Goal: Task Accomplishment & Management: Complete application form

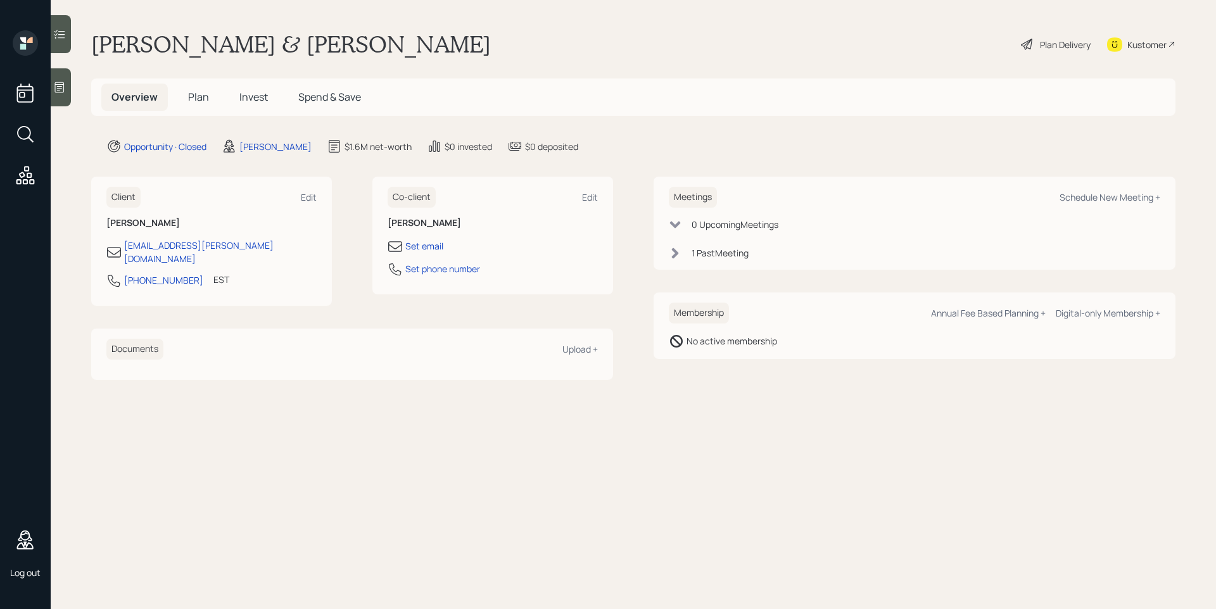
click at [208, 94] on h5 "Plan" at bounding box center [198, 97] width 41 height 27
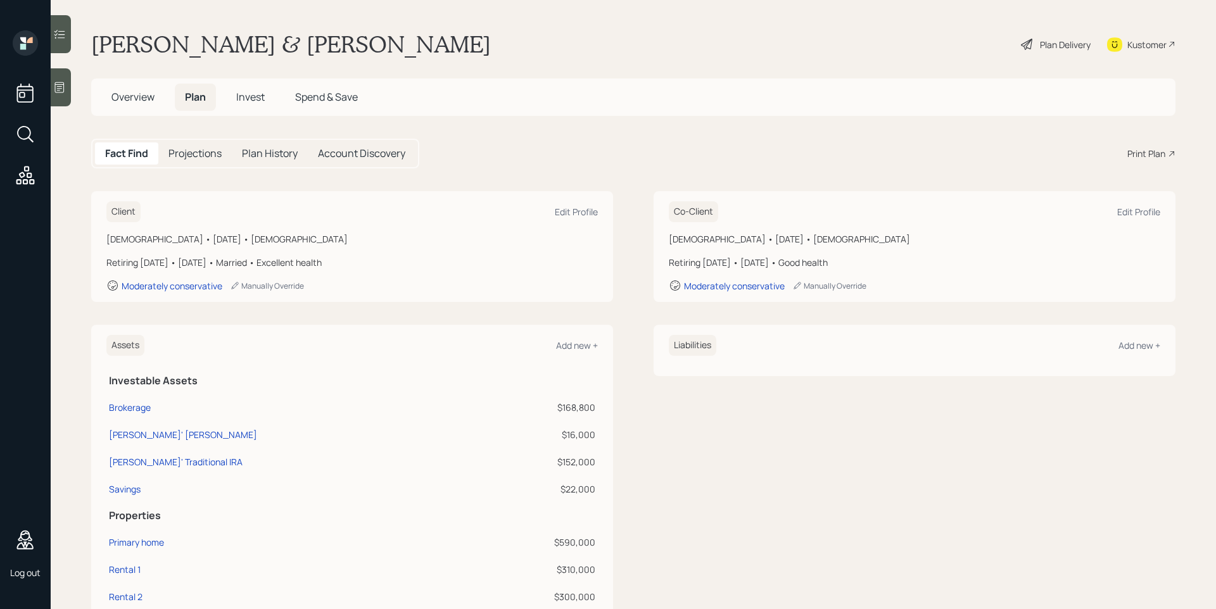
click at [253, 92] on span "Invest" at bounding box center [250, 97] width 28 height 14
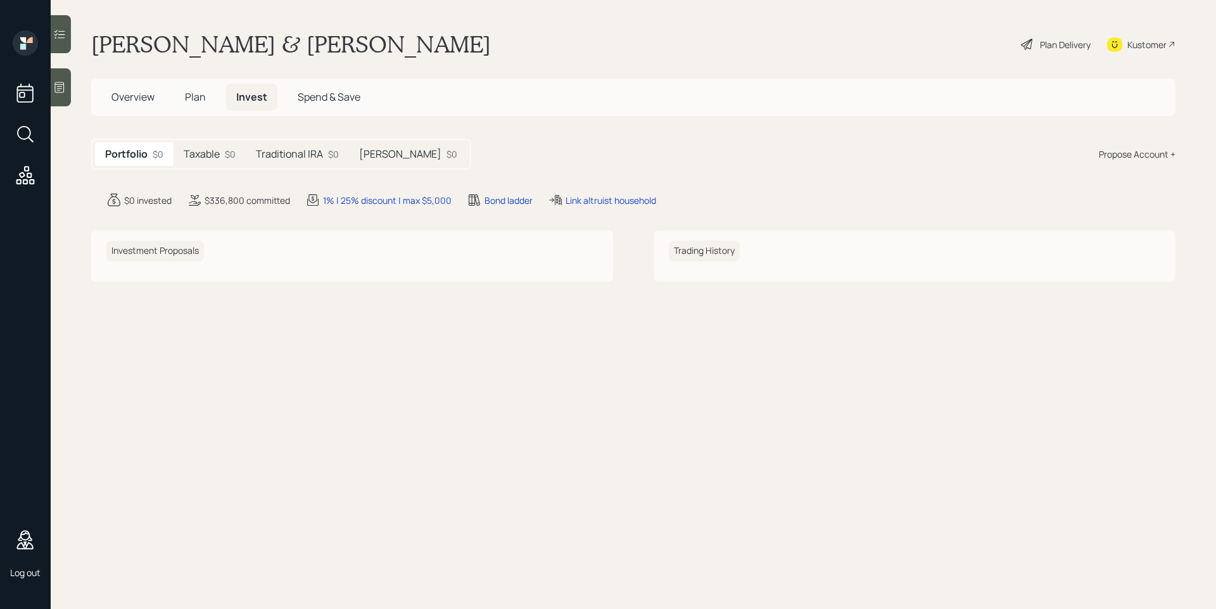
click at [1061, 47] on div "Plan Delivery" at bounding box center [1065, 44] width 51 height 13
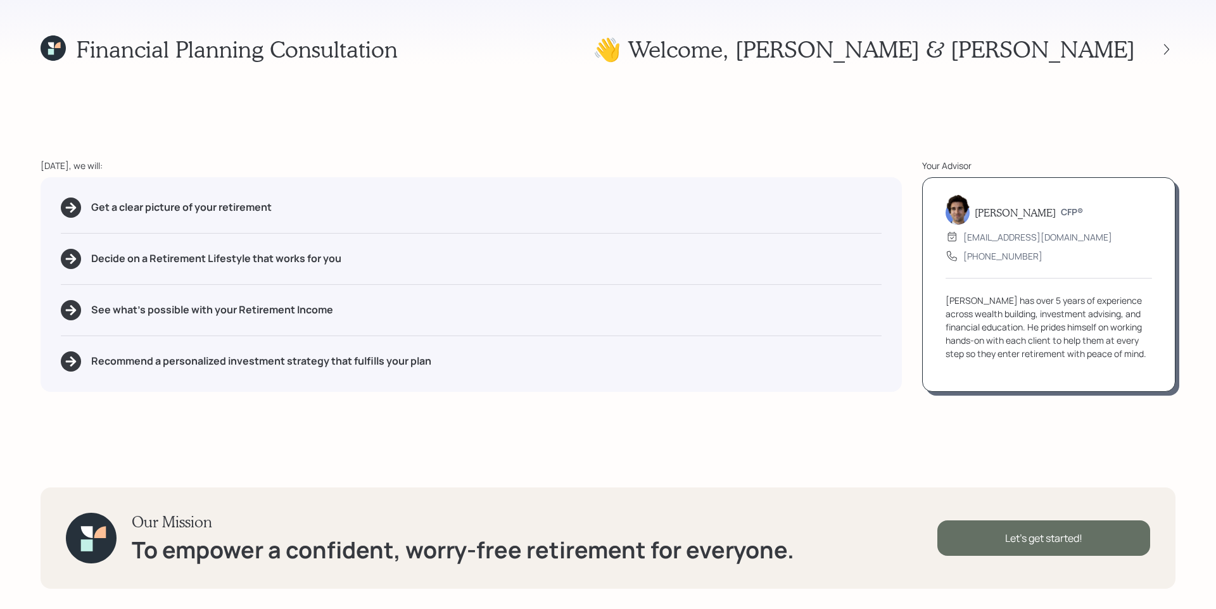
click at [1087, 538] on div "Let's get started!" at bounding box center [1043, 538] width 213 height 35
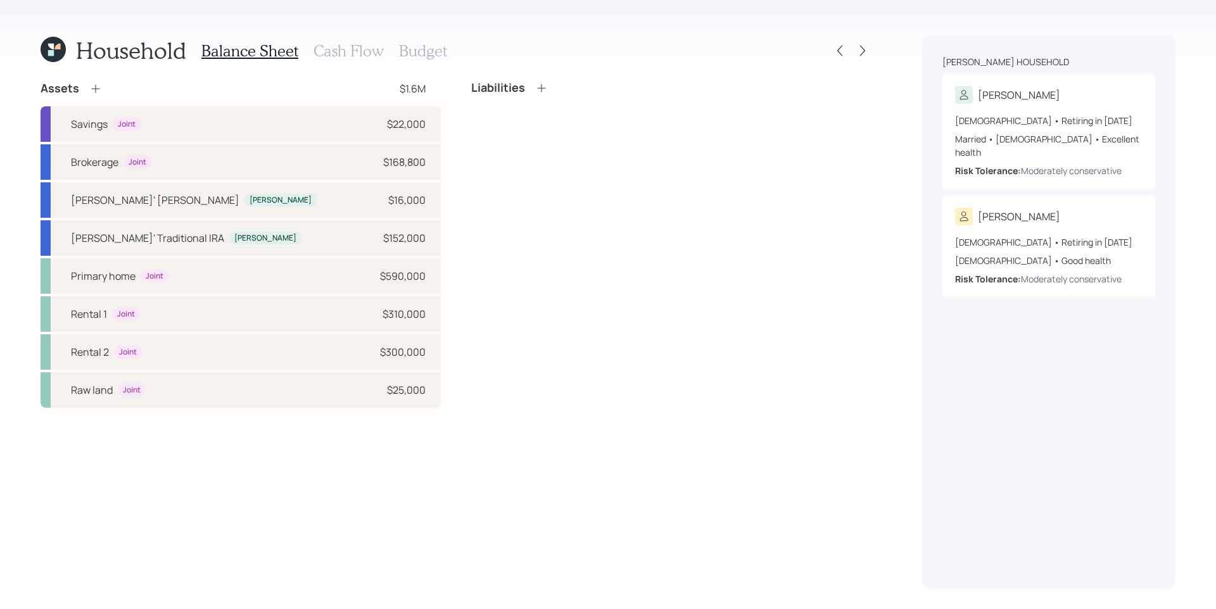
click at [339, 54] on h3 "Cash Flow" at bounding box center [348, 51] width 70 height 18
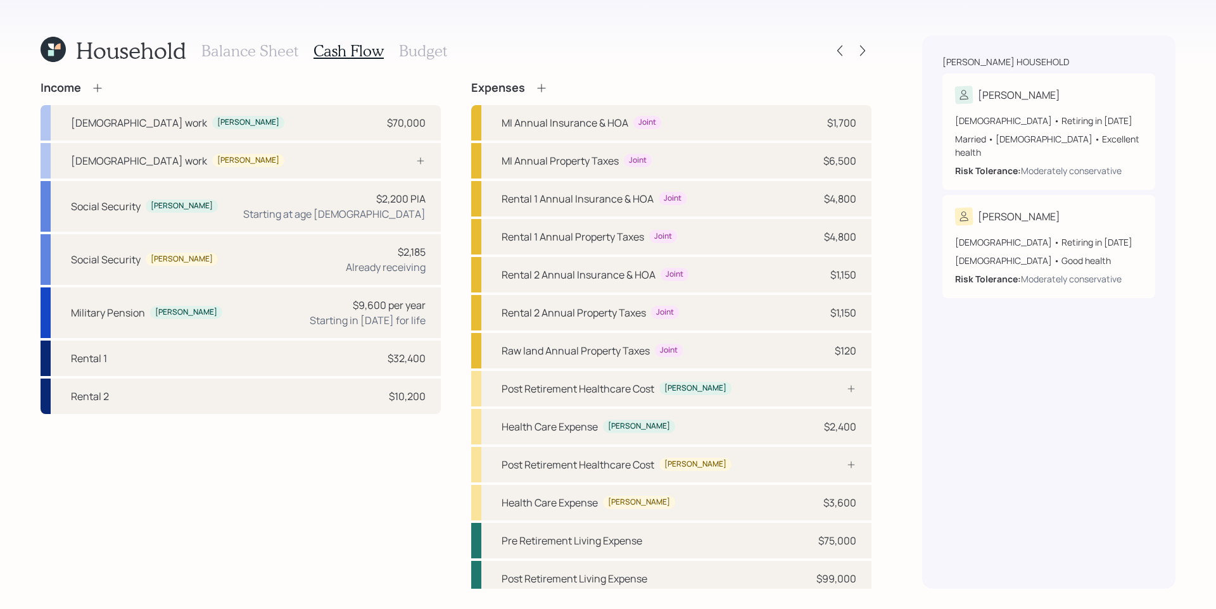
click at [422, 46] on h3 "Budget" at bounding box center [423, 51] width 48 height 18
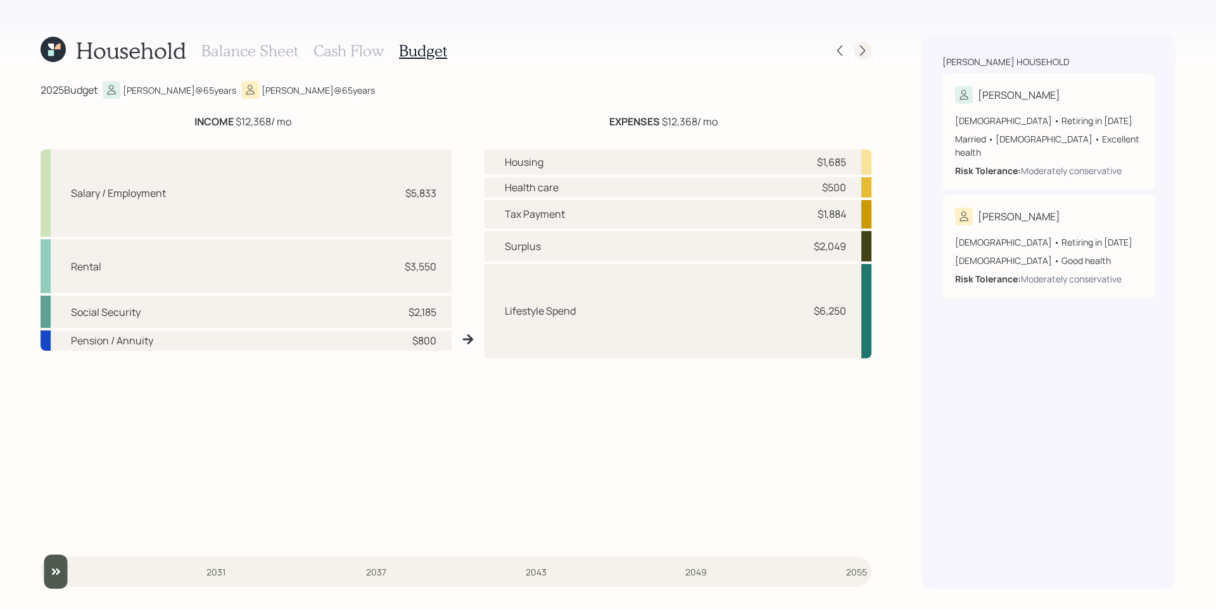
click at [857, 49] on icon at bounding box center [862, 50] width 13 height 13
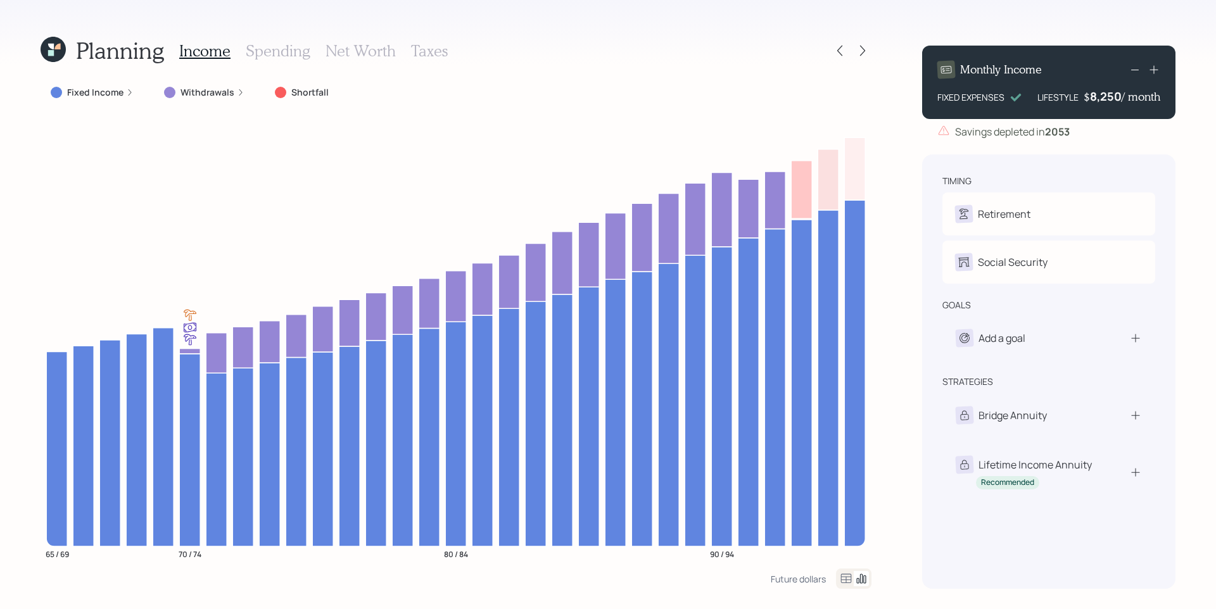
click at [857, 49] on icon at bounding box center [862, 50] width 13 height 13
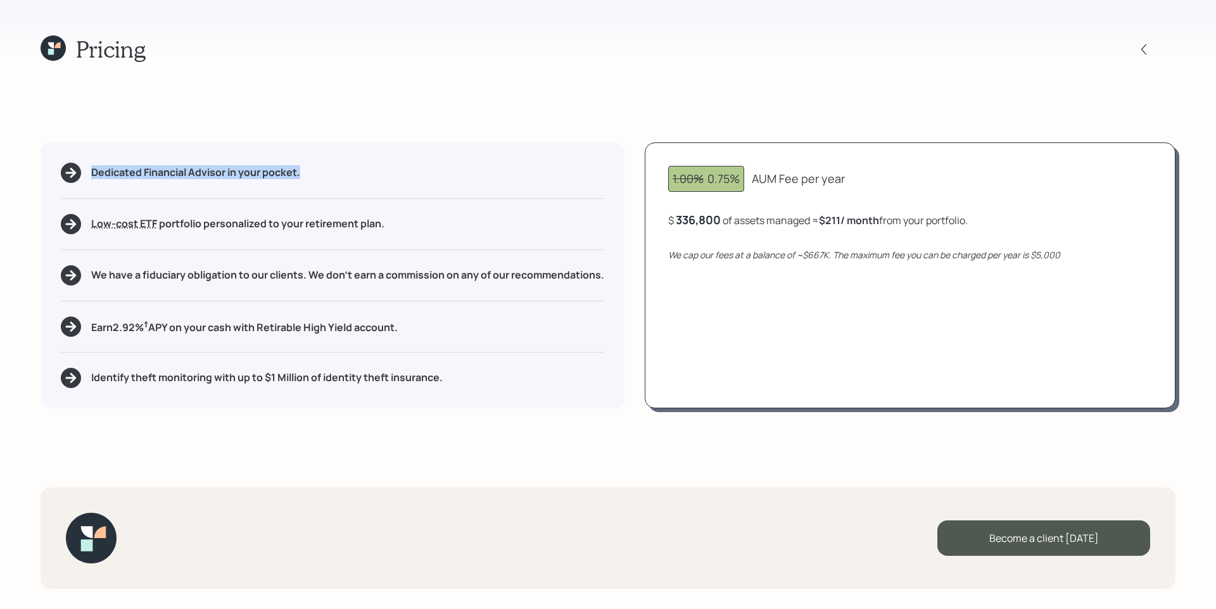
click at [857, 49] on div "Pricing" at bounding box center [608, 48] width 1135 height 27
